Goal: Task Accomplishment & Management: Manage account settings

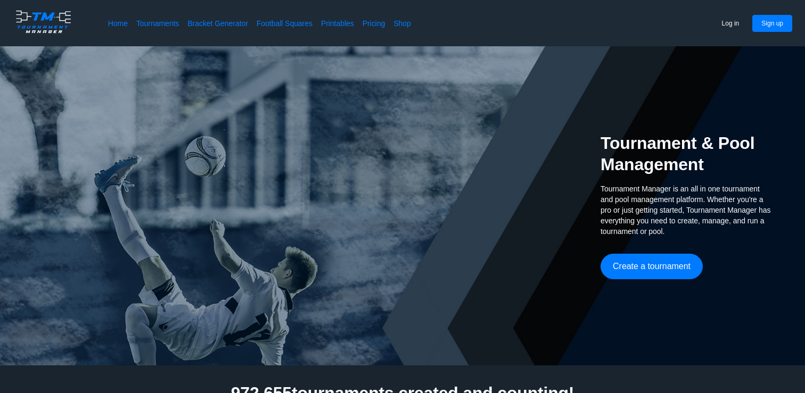
click at [770, 33] on div "Home Tournaments Bracket Generator Football Squares Printables Pricing Shop Log…" at bounding box center [402, 23] width 805 height 46
drag, startPoint x: 770, startPoint y: 33, endPoint x: 755, endPoint y: 32, distance: 14.4
click at [769, 33] on div "Home Tournaments Bracket Generator Football Squares Printables Pricing Shop Log…" at bounding box center [402, 23] width 805 height 46
click at [734, 27] on button "Log in" at bounding box center [731, 23] width 36 height 17
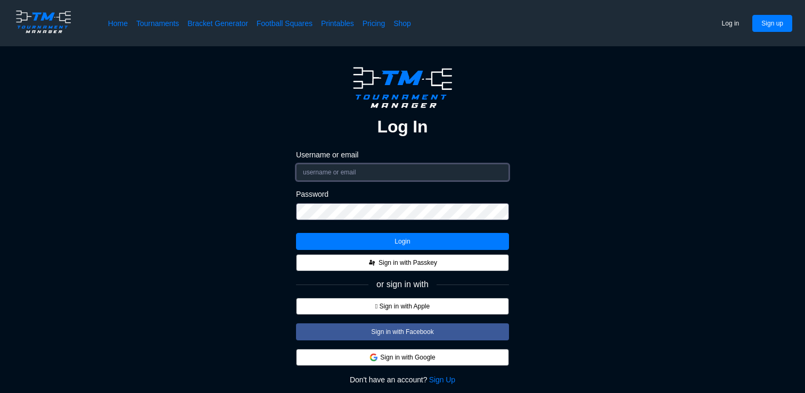
click at [367, 174] on input "Username or email" at bounding box center [402, 172] width 213 height 17
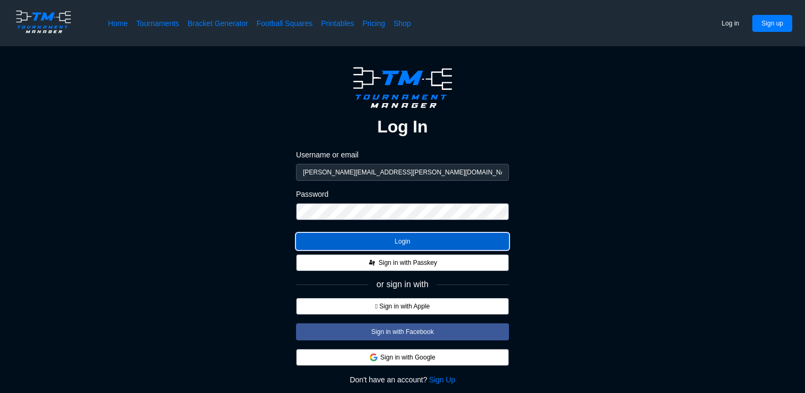
click at [401, 240] on button "Login" at bounding box center [402, 241] width 213 height 17
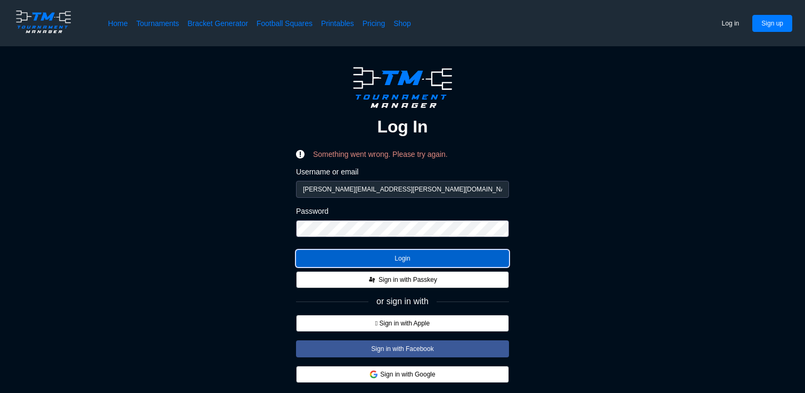
click at [404, 260] on button "Login" at bounding box center [402, 258] width 213 height 17
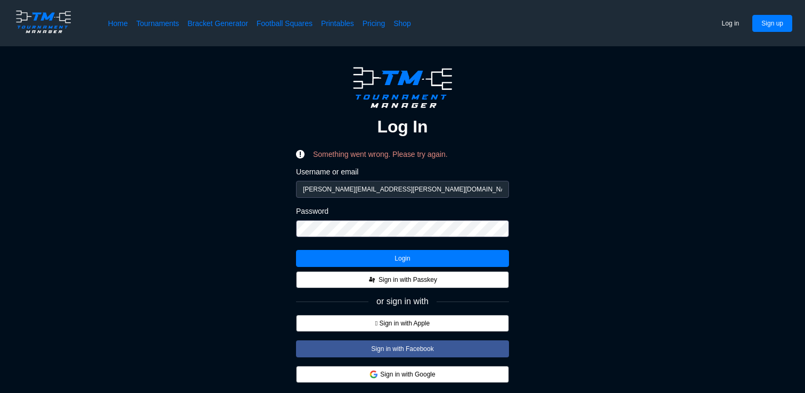
click at [395, 198] on form "Username or email [PERSON_NAME][EMAIL_ADDRESS][PERSON_NAME][DOMAIN_NAME] Passwo…" at bounding box center [402, 206] width 213 height 79
drag, startPoint x: 397, startPoint y: 190, endPoint x: 290, endPoint y: 189, distance: 107.0
click at [290, 189] on div "Log In Something went wrong. Please try again. Username or email [PERSON_NAME][…" at bounding box center [403, 242] width 720 height 358
type input "[EMAIL_ADDRESS][DOMAIN_NAME]"
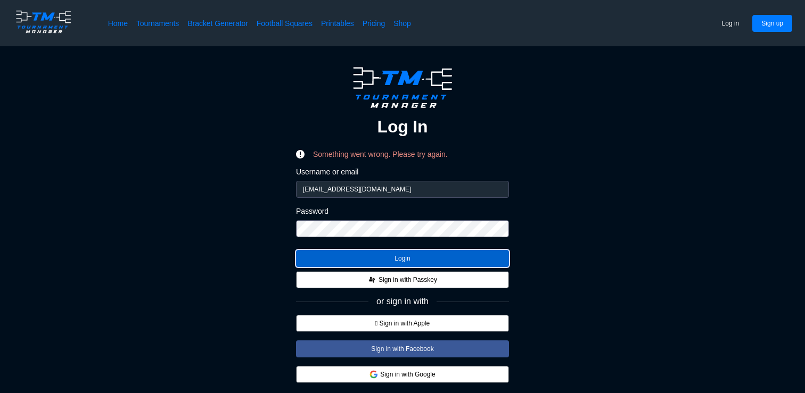
click at [410, 257] on button "Login" at bounding box center [402, 258] width 213 height 17
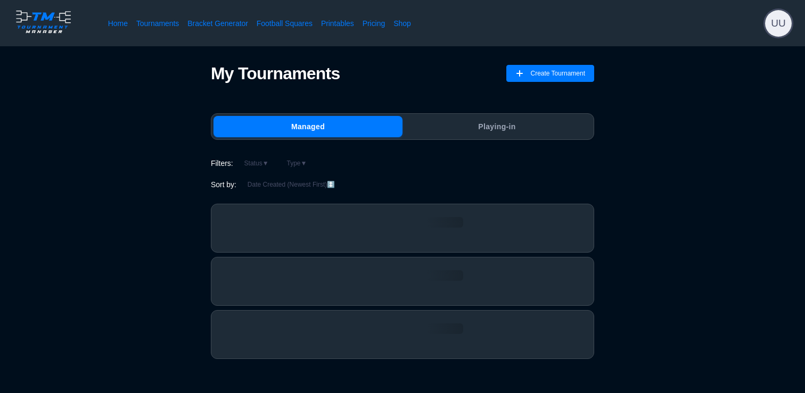
click at [780, 21] on span "UU" at bounding box center [778, 23] width 27 height 27
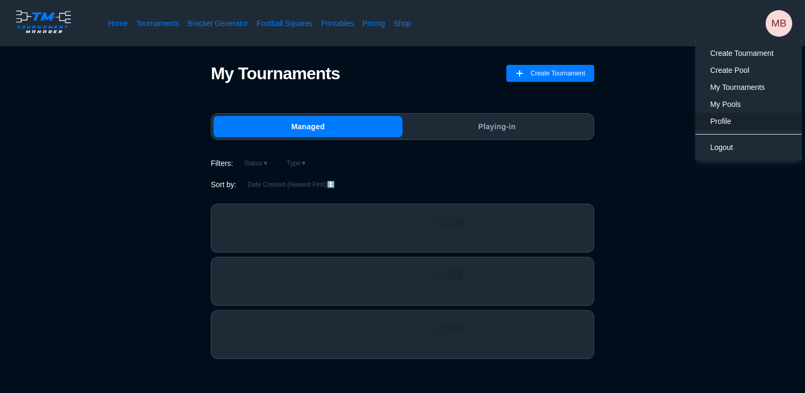
click at [728, 122] on span "Profile" at bounding box center [720, 121] width 21 height 9
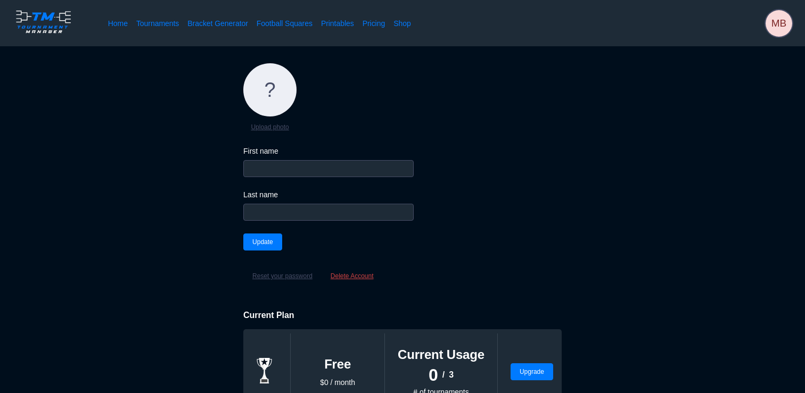
type input "[PERSON_NAME]"
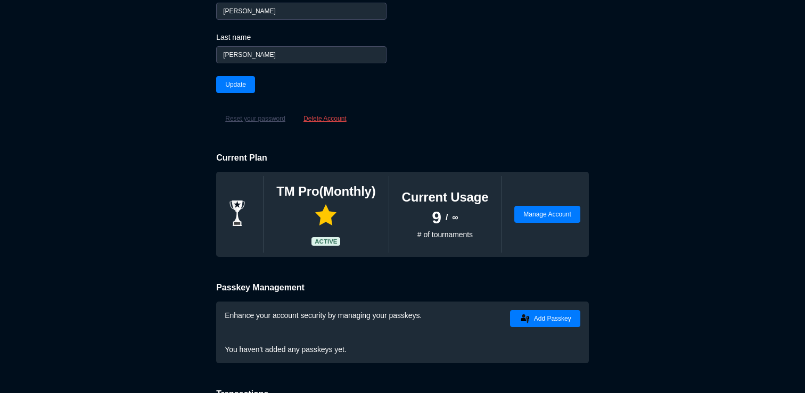
scroll to position [176, 0]
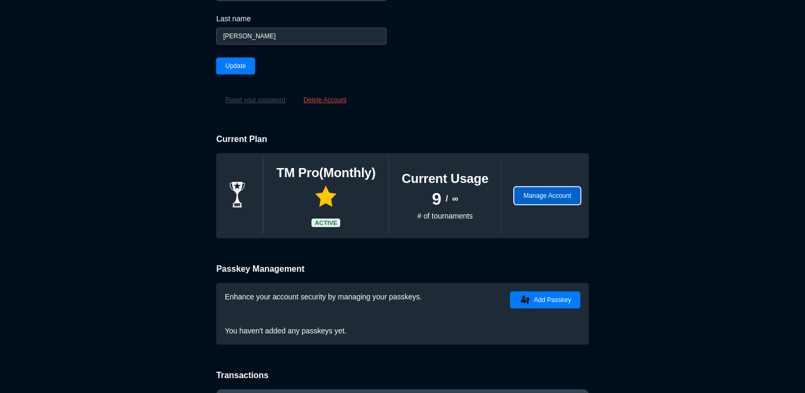
click at [524, 189] on button "Manage Account" at bounding box center [546, 195] width 65 height 17
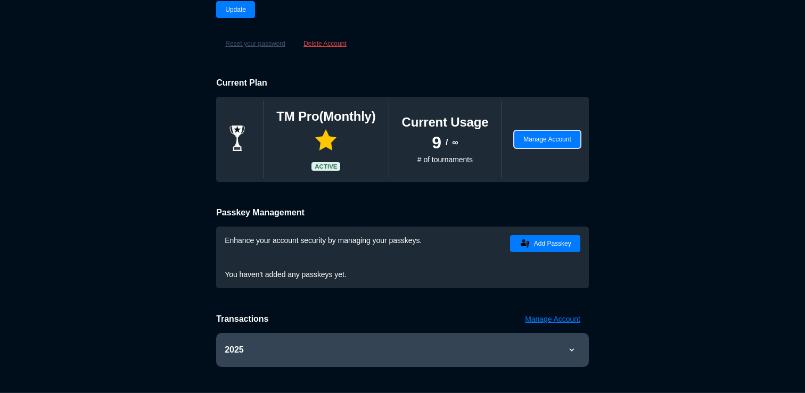
scroll to position [244, 0]
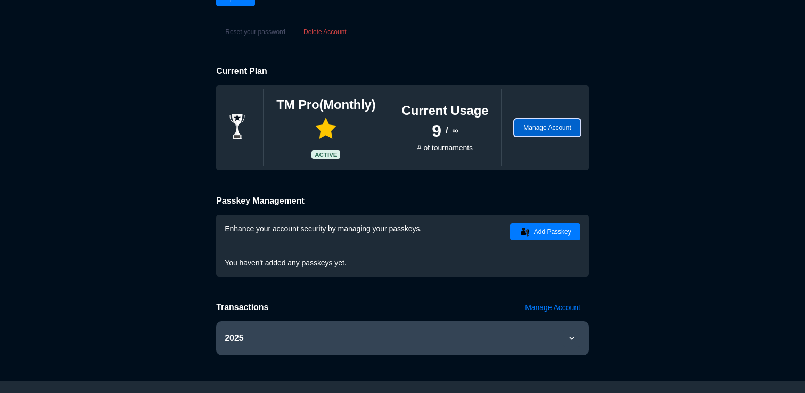
click at [533, 133] on button "Manage Account" at bounding box center [546, 127] width 65 height 17
